Goal: Navigation & Orientation: Find specific page/section

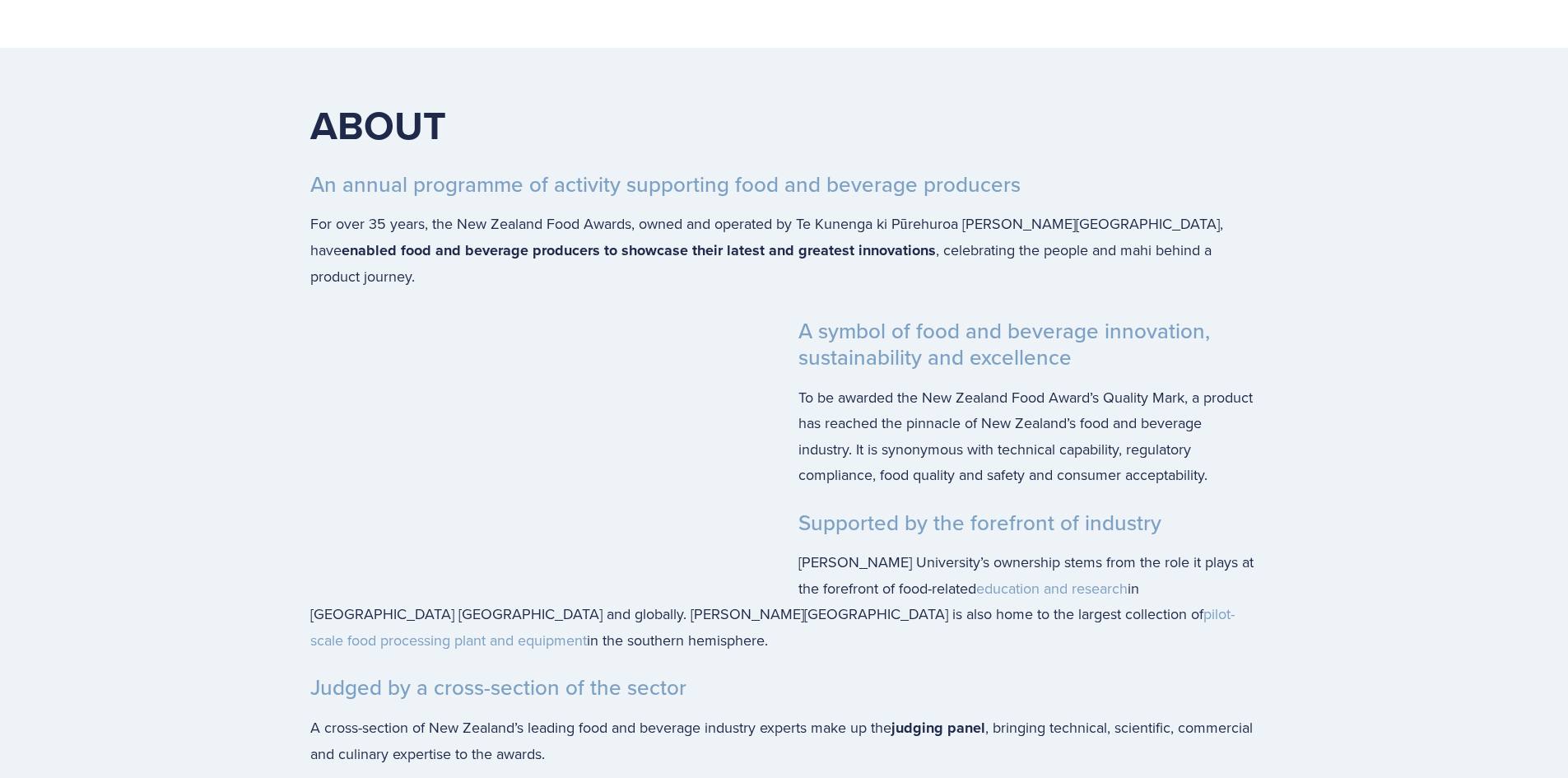
scroll to position [1893, 0]
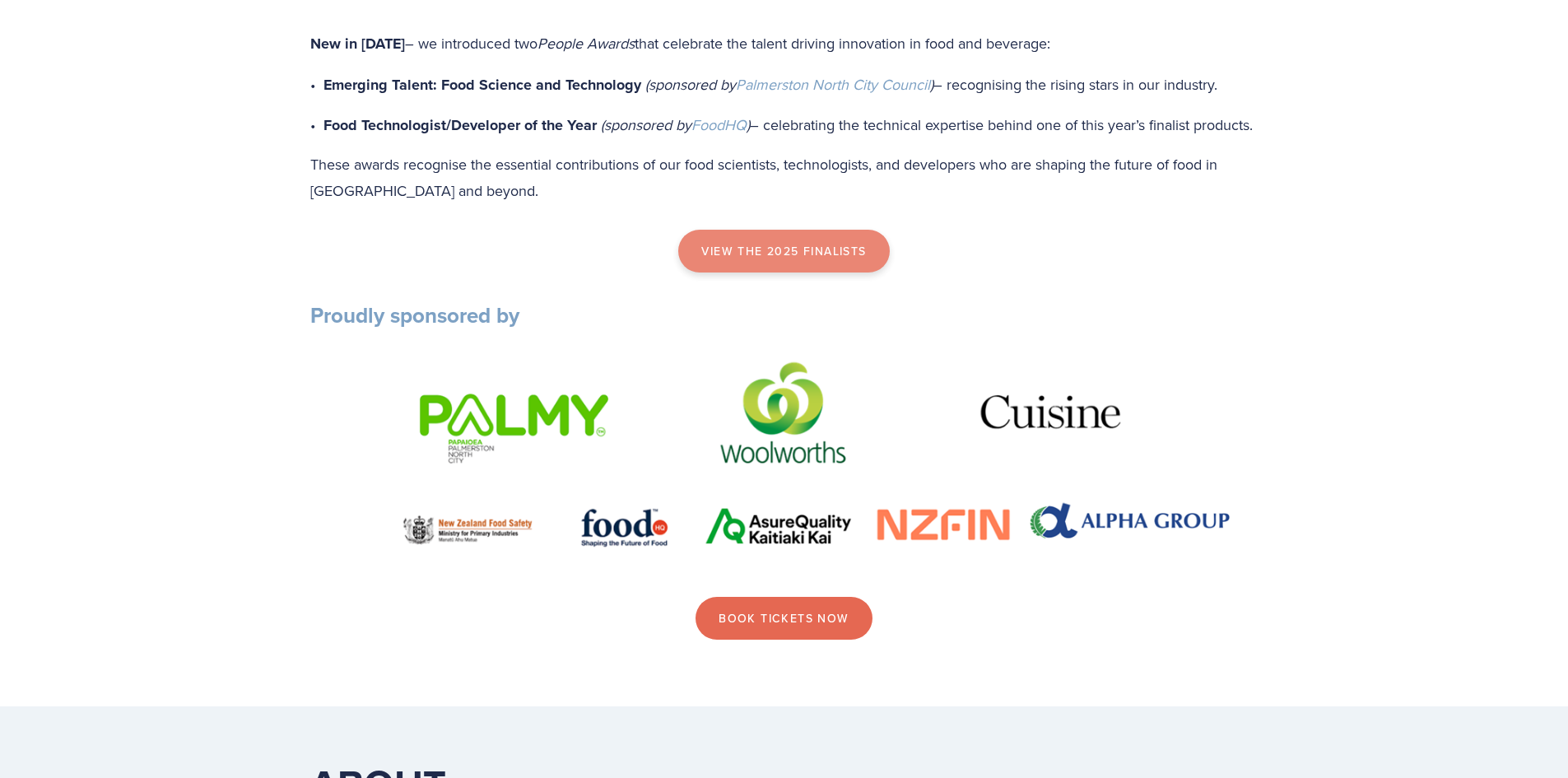
click at [756, 272] on link "view the 2025 finalists" at bounding box center [784, 250] width 211 height 43
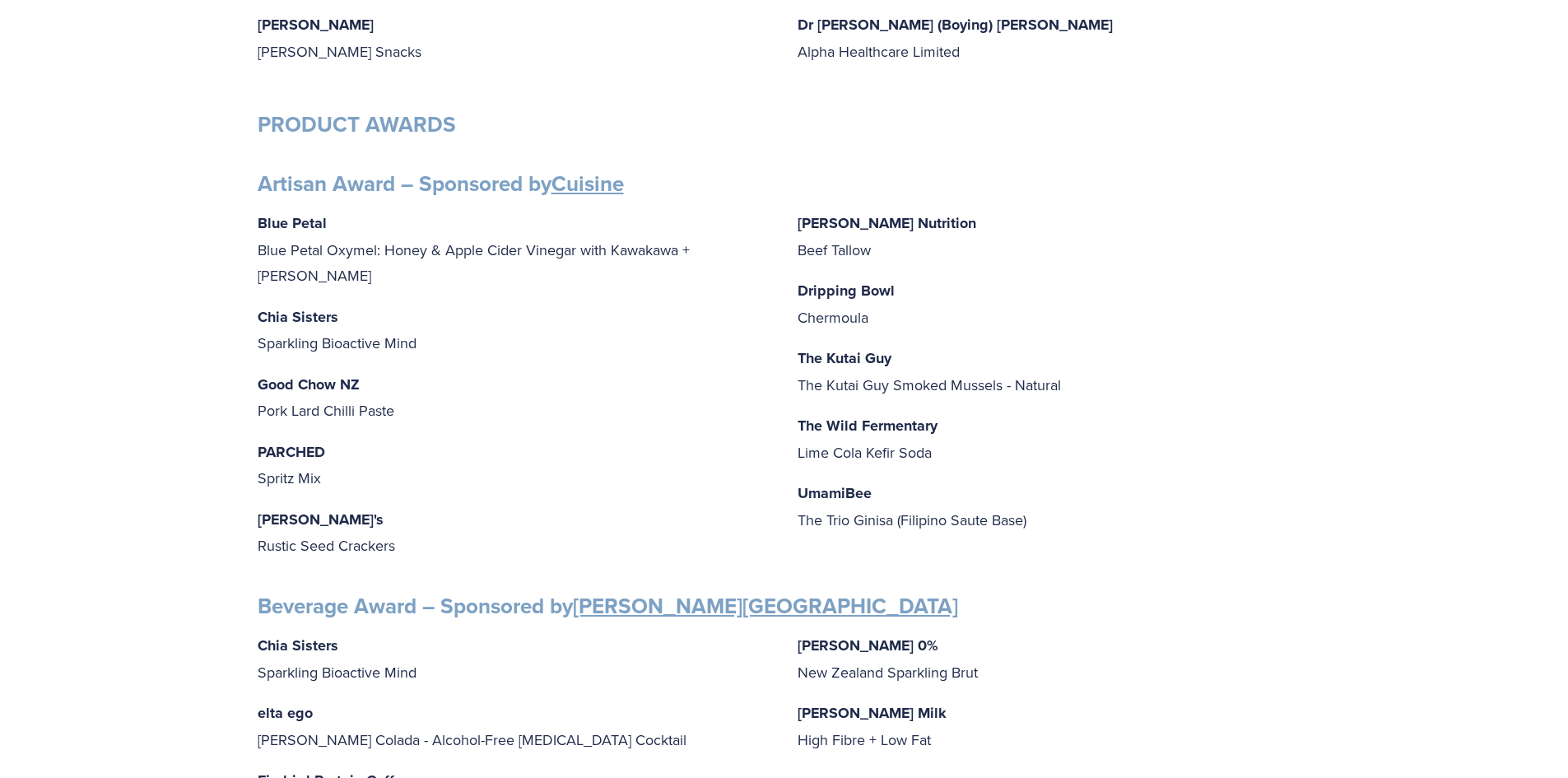
scroll to position [576, 0]
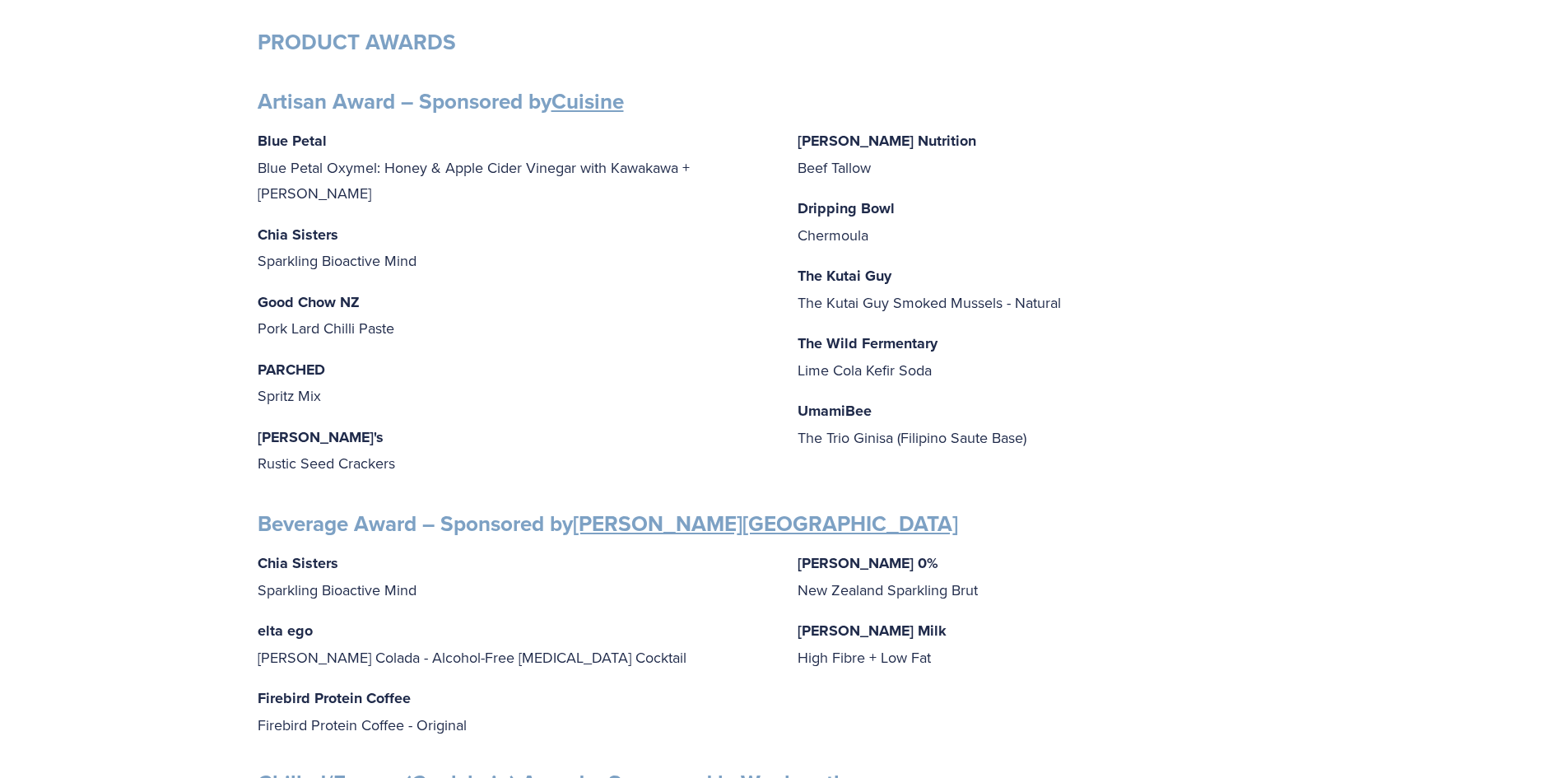
click at [265, 426] on strong "Jilly's" at bounding box center [321, 437] width 126 height 22
drag, startPoint x: 259, startPoint y: 407, endPoint x: 396, endPoint y: 430, distance: 138.9
click at [396, 430] on p "Jilly's Rustic Seed Crackers" at bounding box center [514, 450] width 513 height 53
copy p "Jilly's Rustic Seed Crackers"
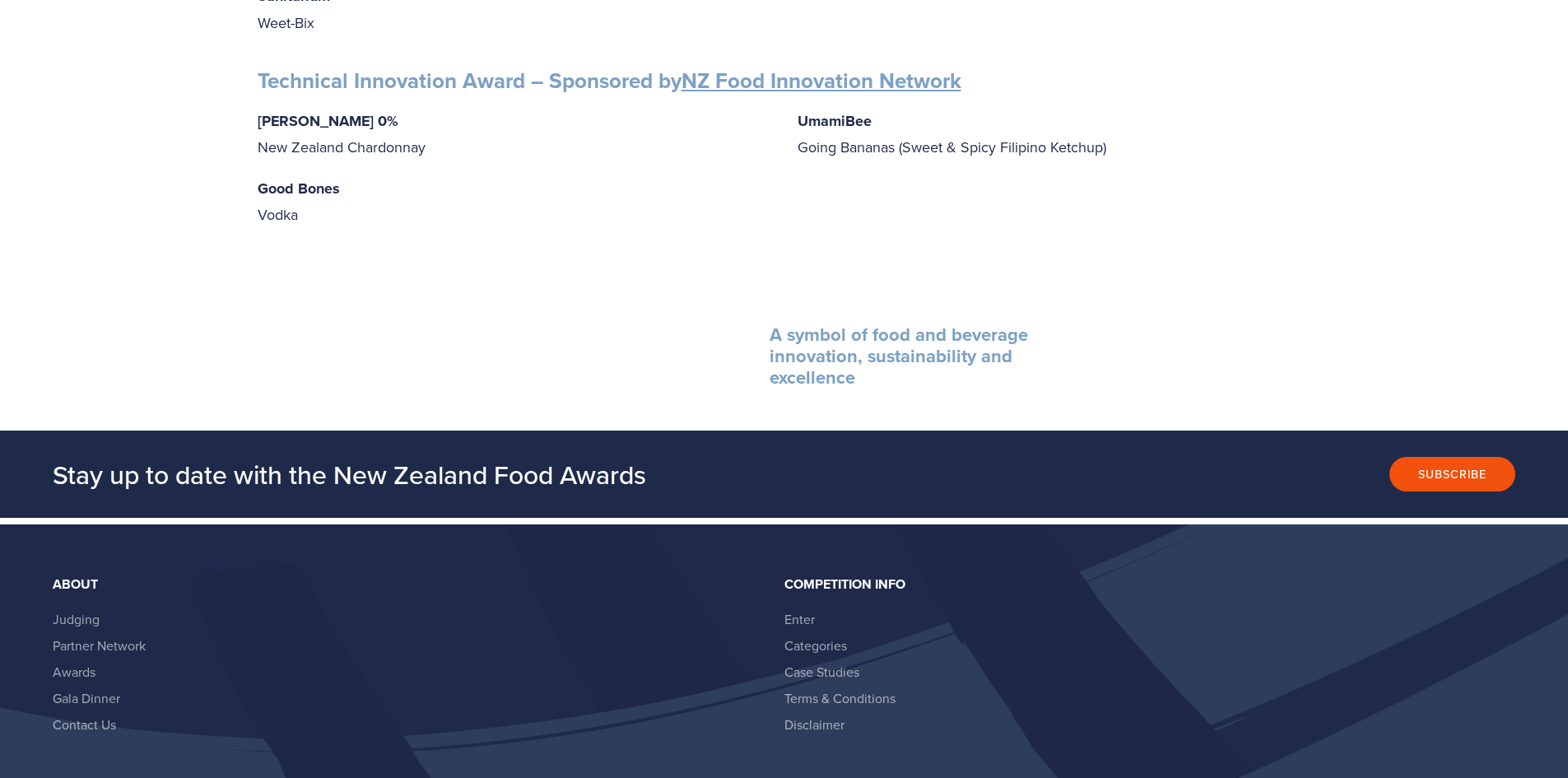
scroll to position [2988, 0]
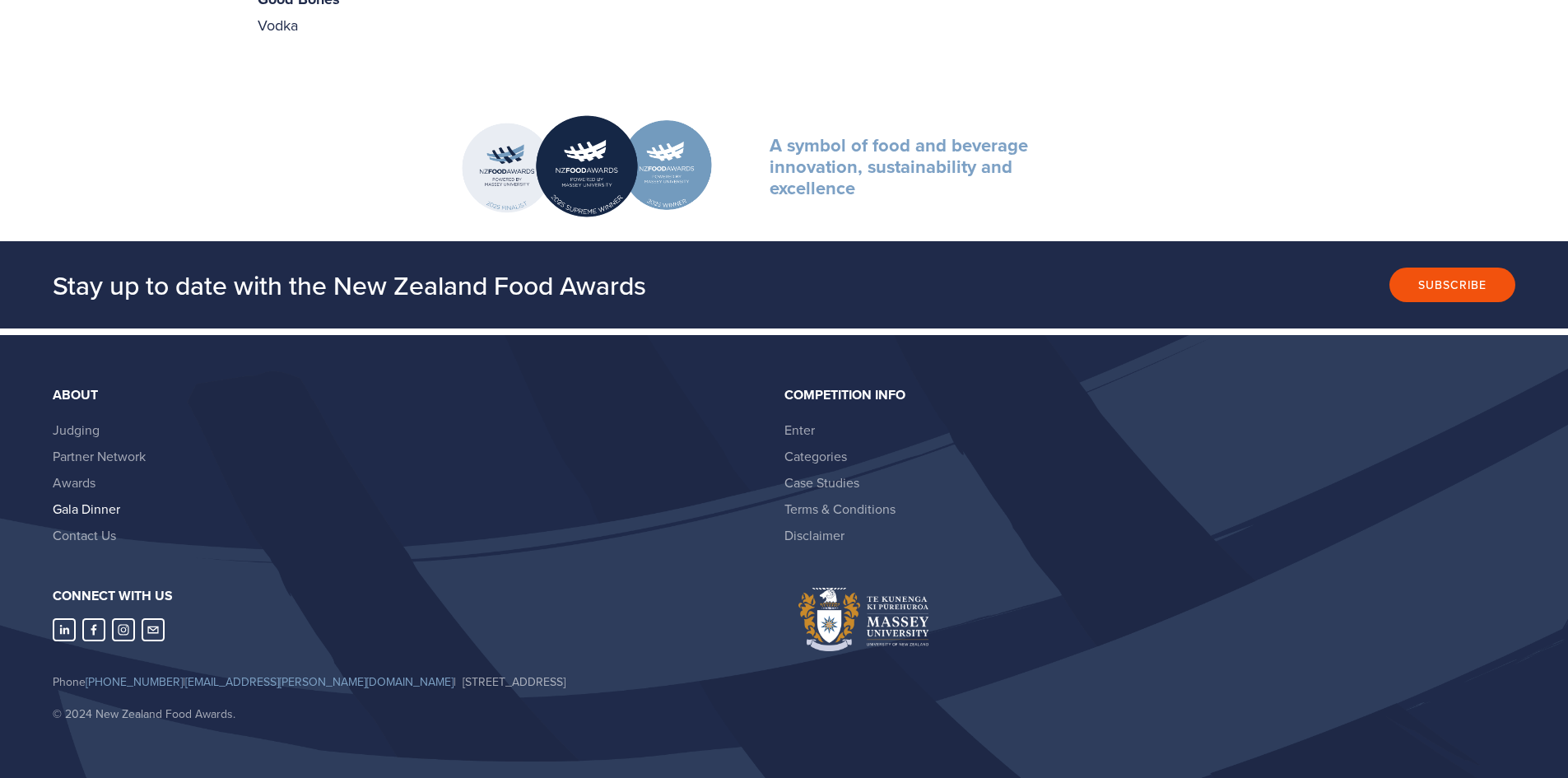
click at [91, 500] on link "Gala Dinner" at bounding box center [86, 509] width 68 height 18
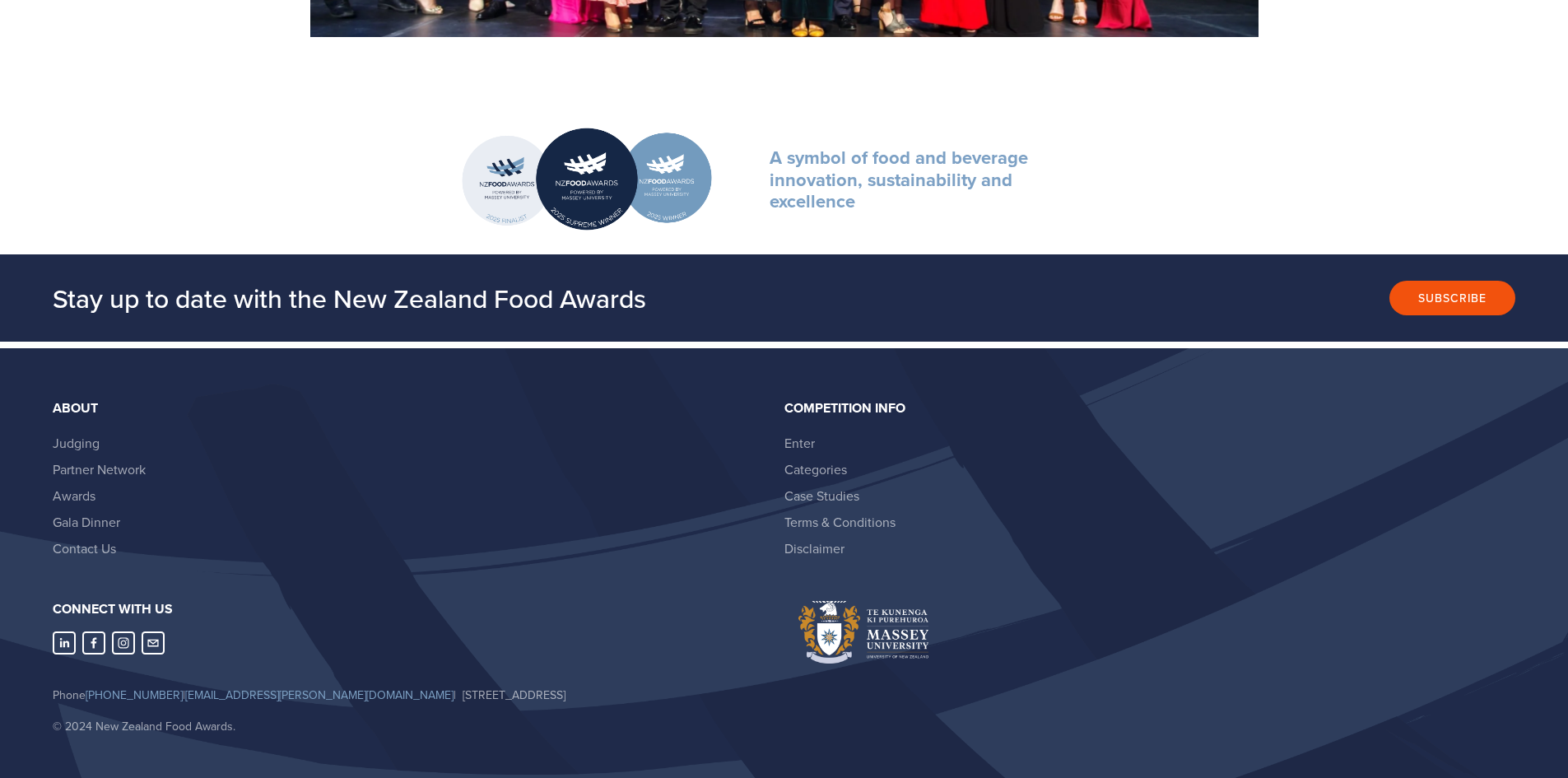
scroll to position [2195, 0]
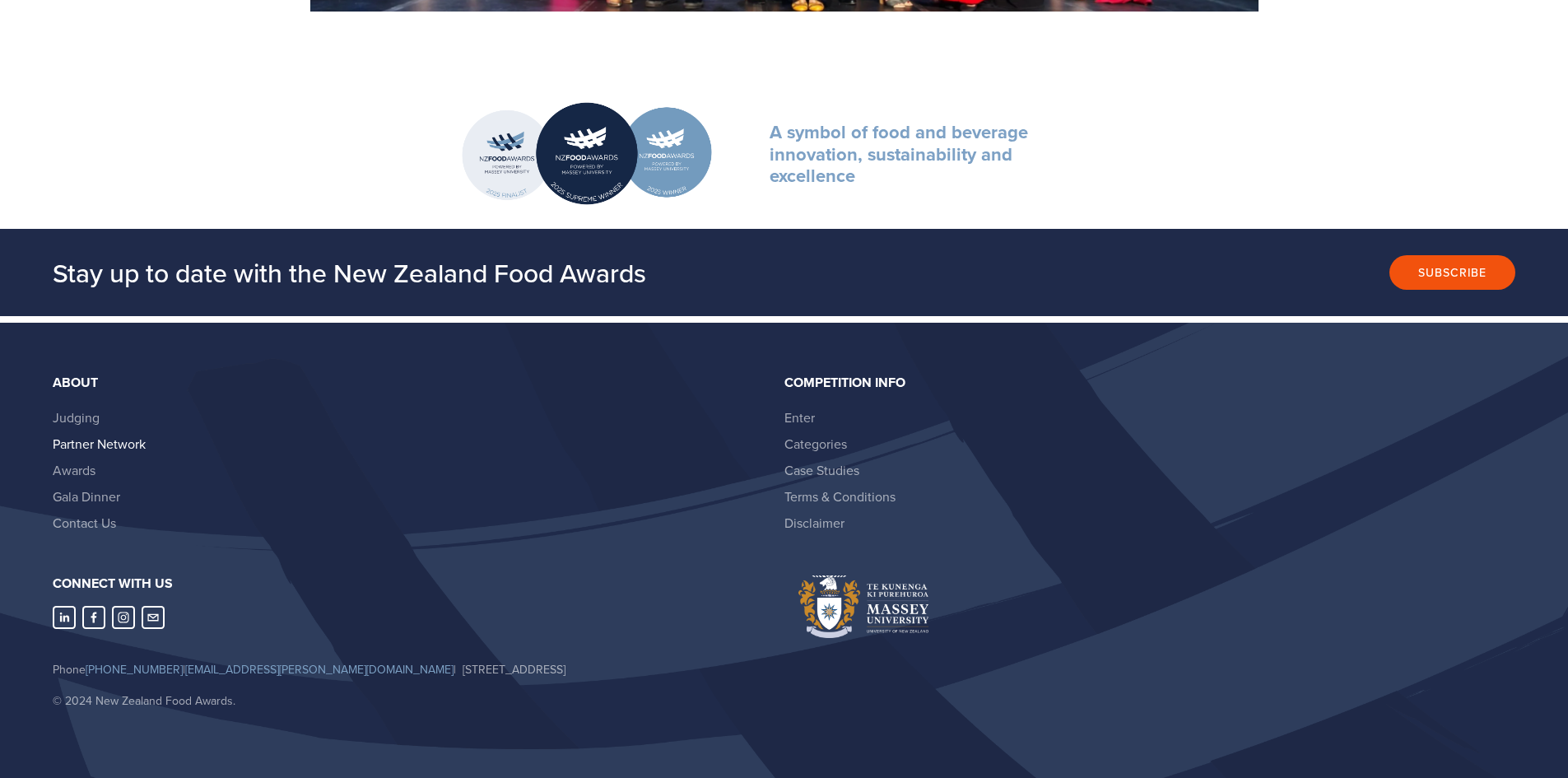
click at [138, 446] on link "Partner Network" at bounding box center [99, 444] width 93 height 18
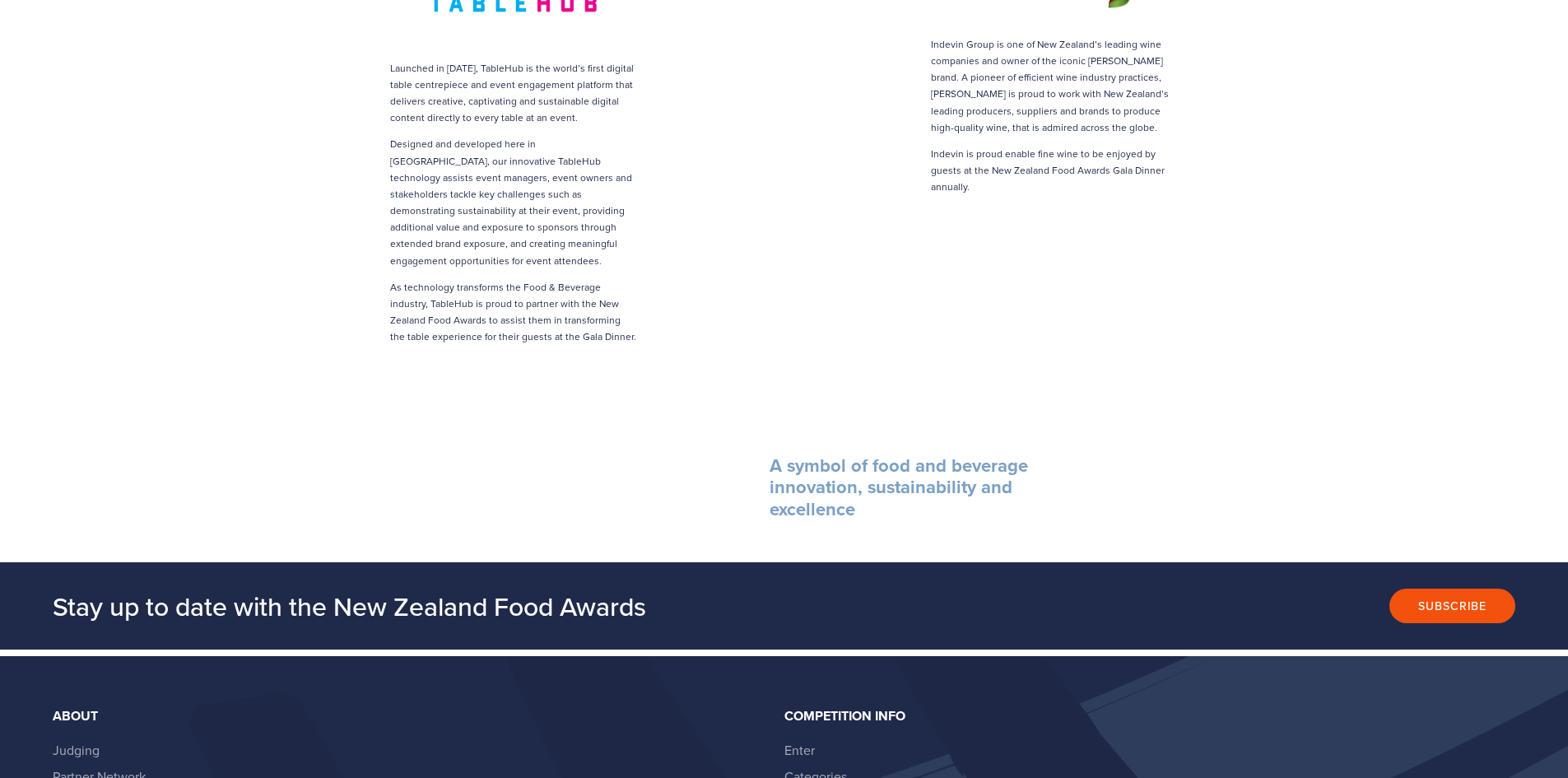
scroll to position [3457, 0]
